Goal: Find specific page/section: Find specific page/section

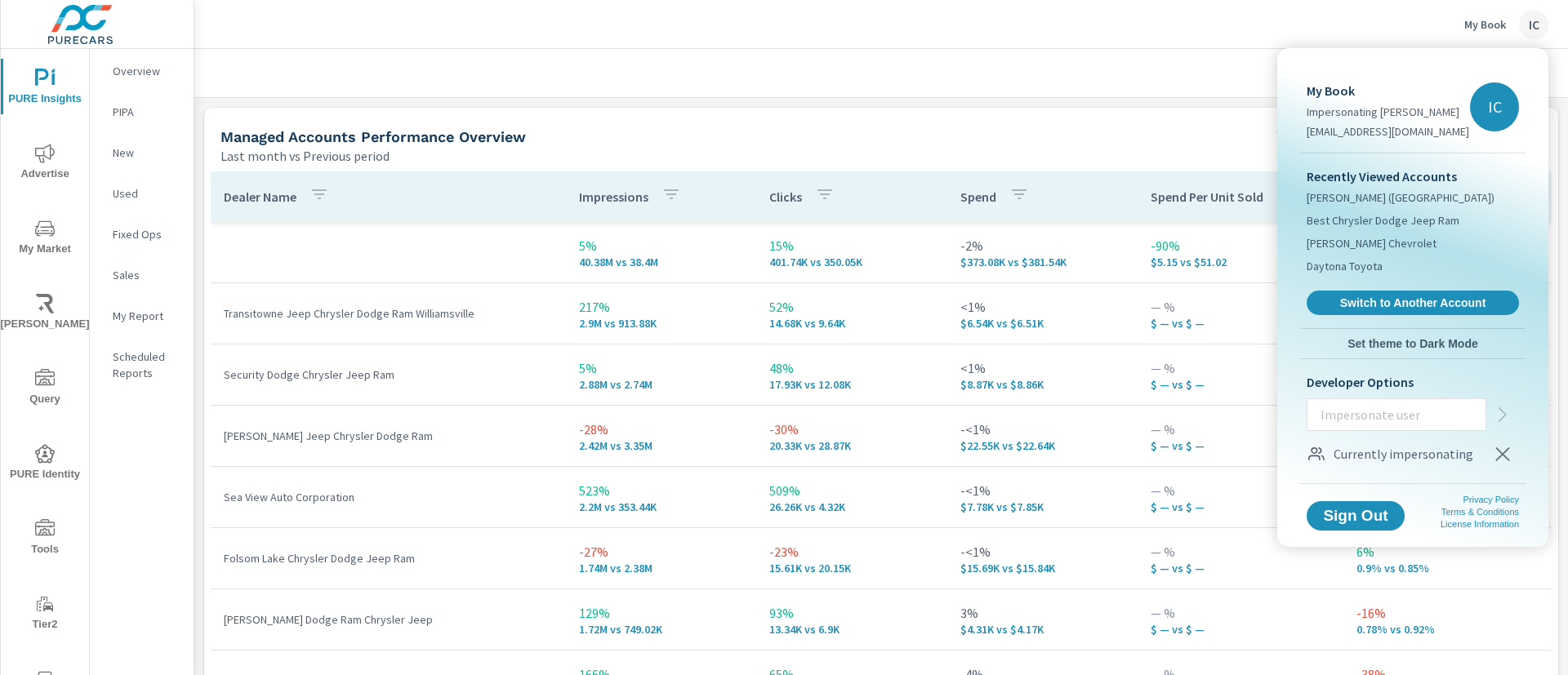
click at [1532, 24] on div at bounding box center [784, 338] width 1568 height 675
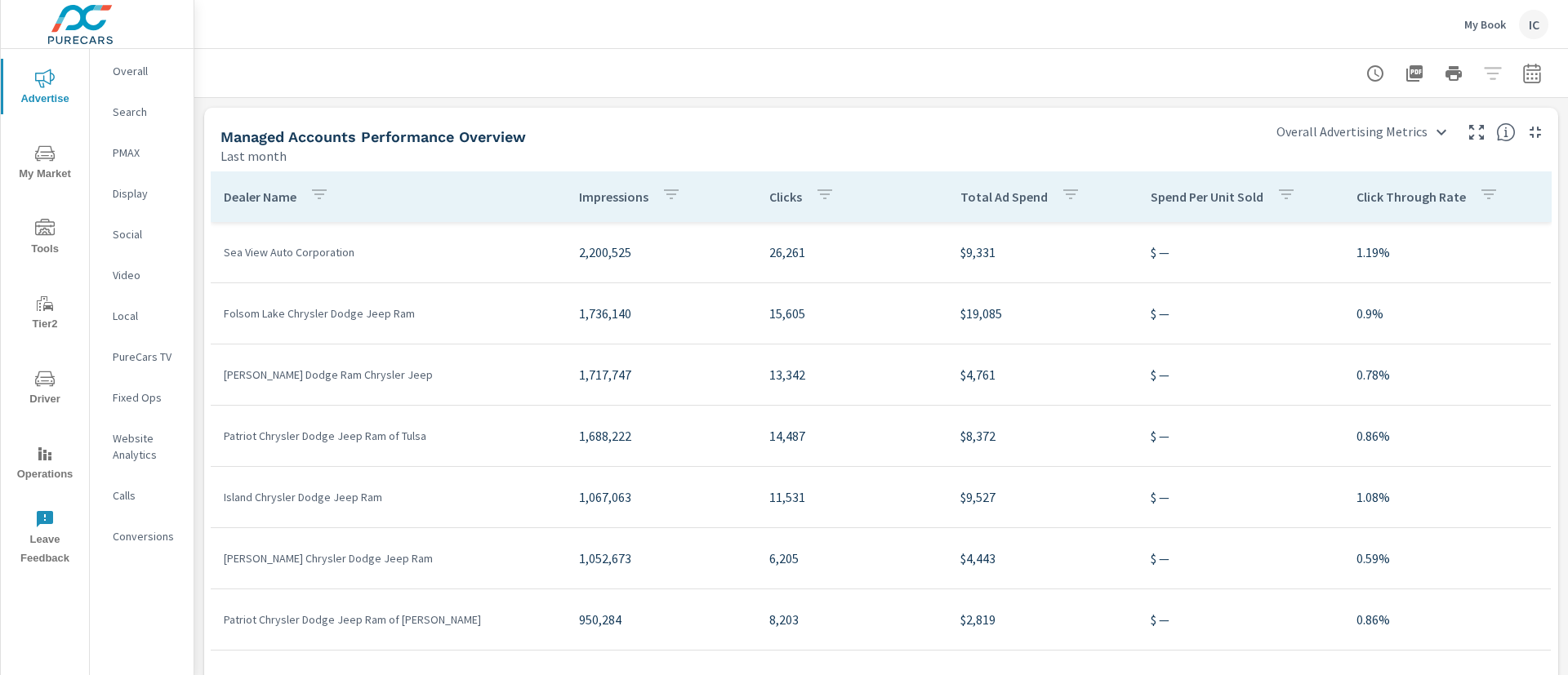
scroll to position [69, 0]
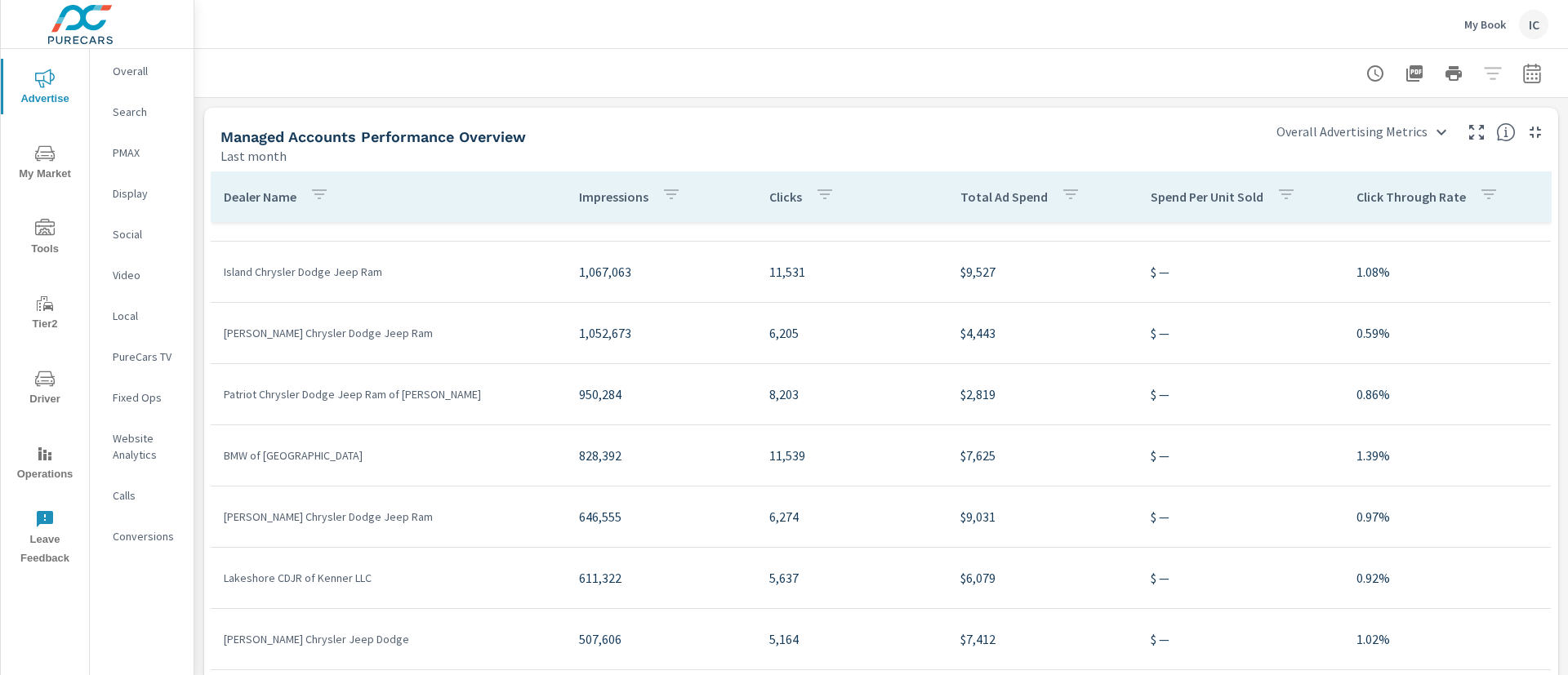
scroll to position [490, 0]
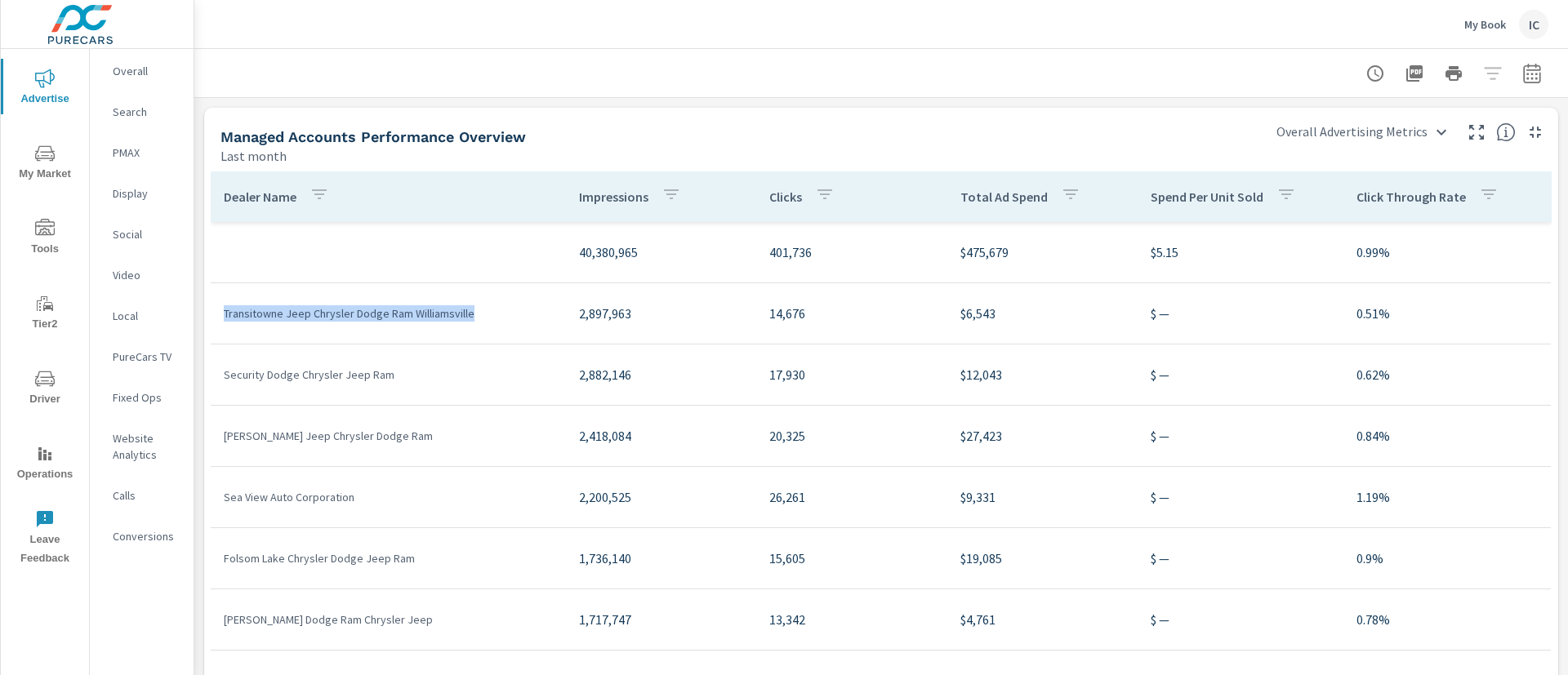
drag, startPoint x: 478, startPoint y: 318, endPoint x: 221, endPoint y: 299, distance: 257.7
click at [221, 299] on td "Transitowne Jeep Chrysler Dodge Ram Williamsville" at bounding box center [388, 313] width 355 height 42
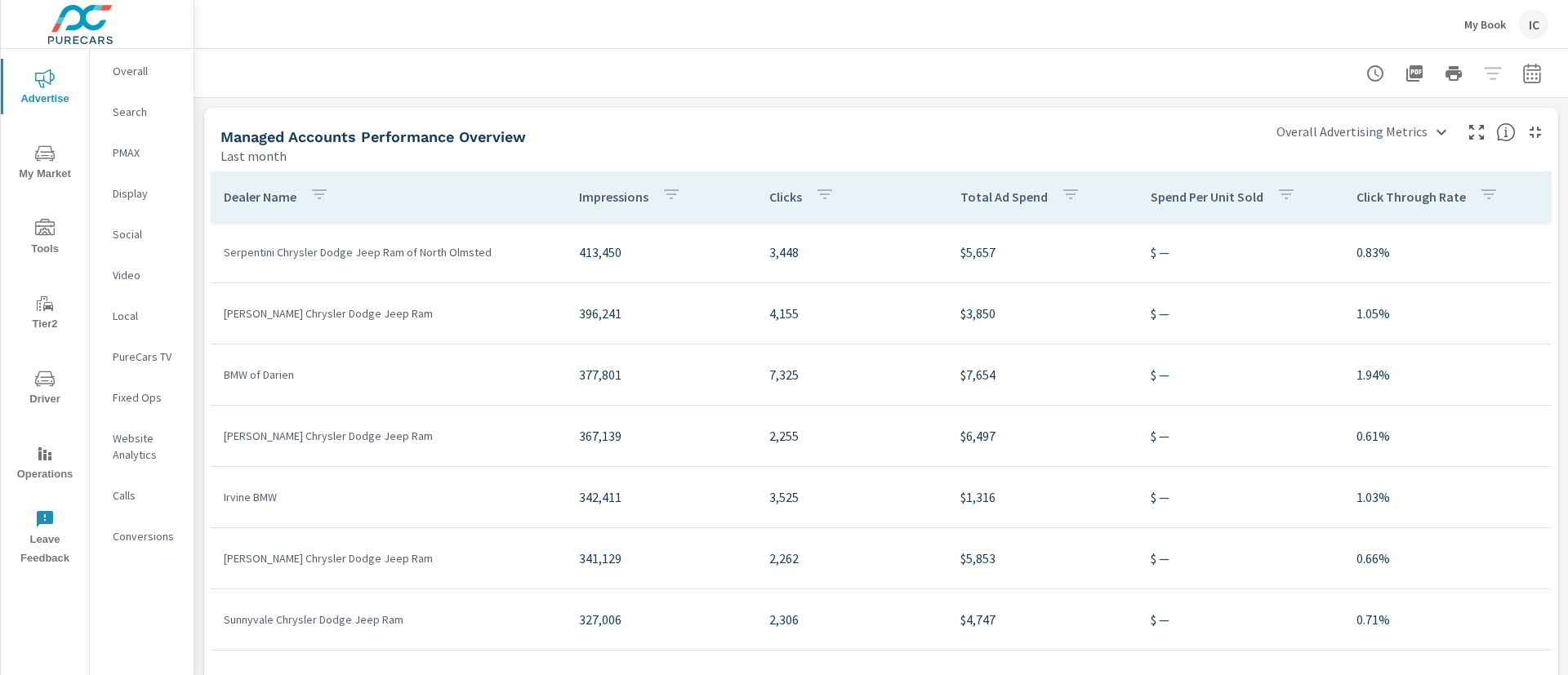
scroll to position [363, 0]
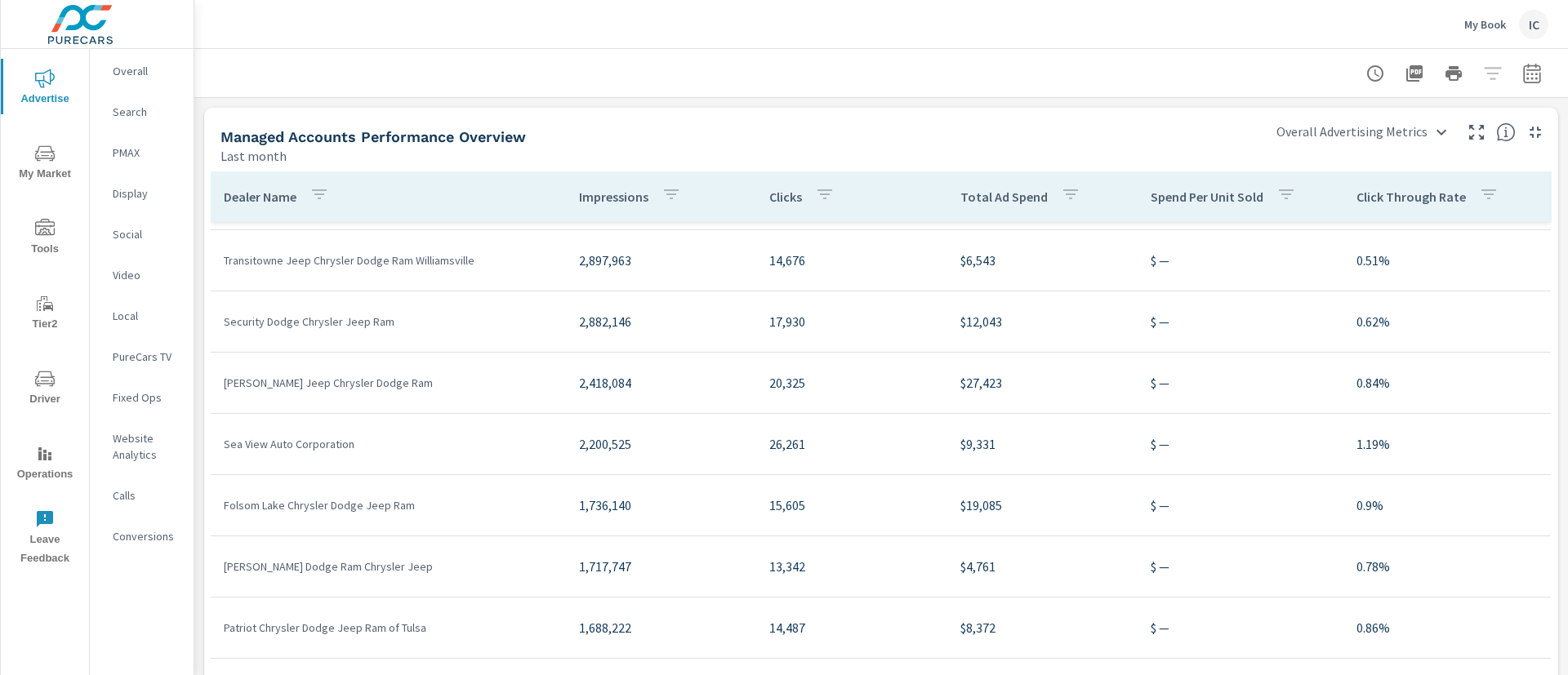
scroll to position [122, 0]
